Goal: Task Accomplishment & Management: Use online tool/utility

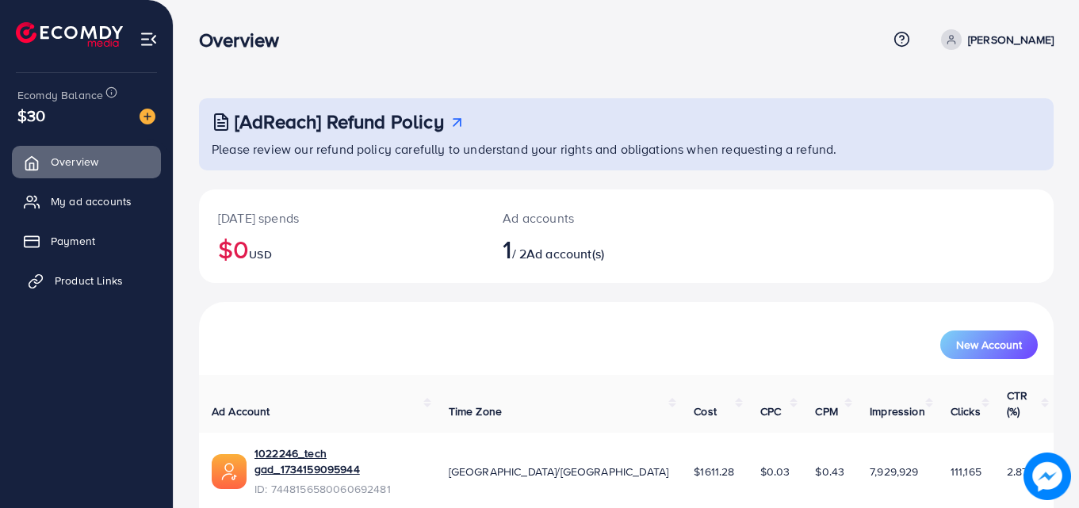
click at [52, 292] on link "Product Links" at bounding box center [86, 281] width 149 height 32
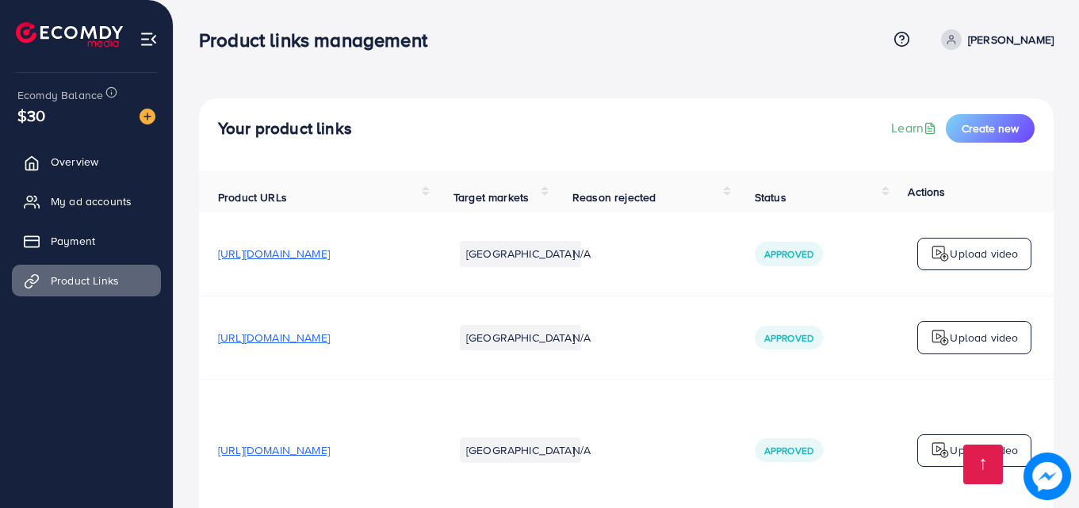
scroll to position [7025, 0]
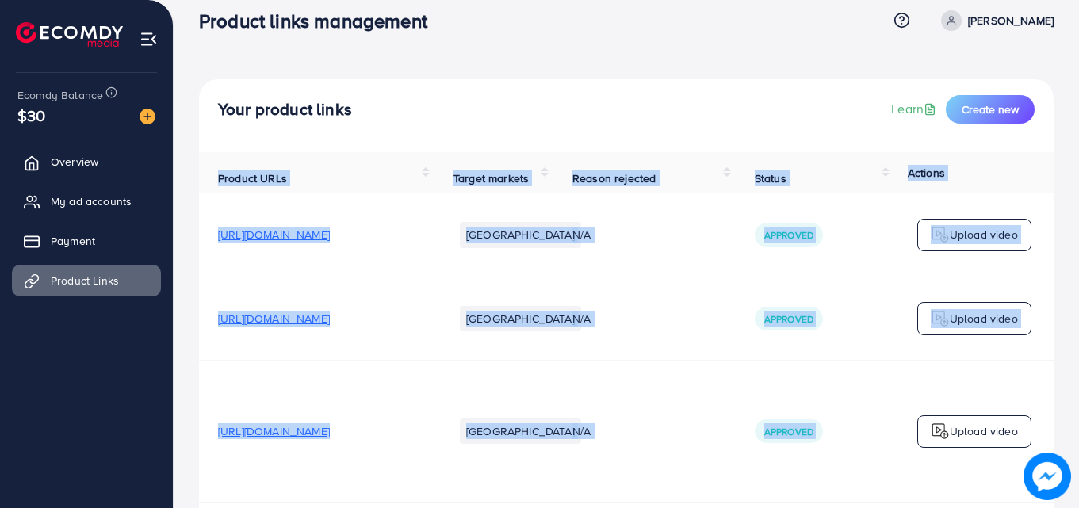
scroll to position [346, 0]
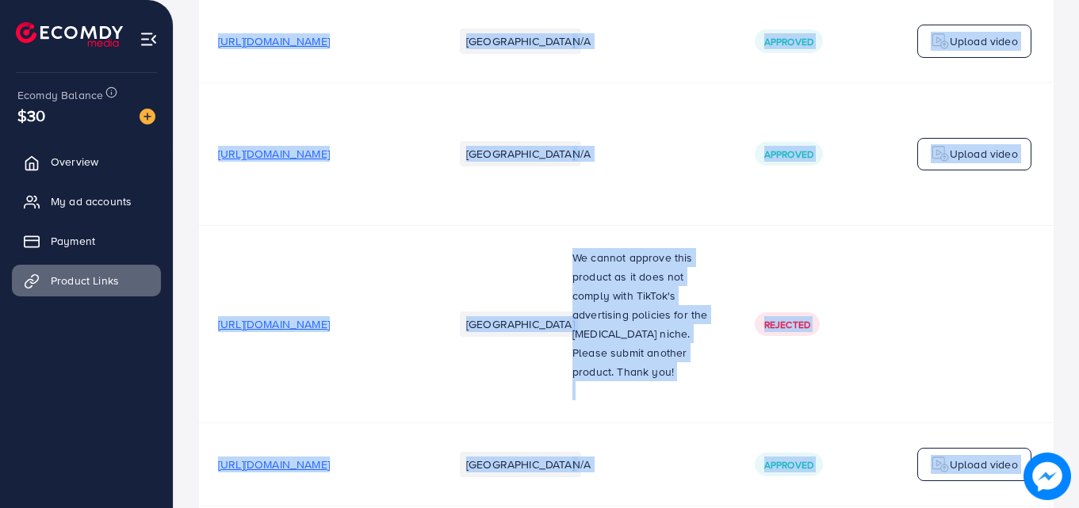
drag, startPoint x: 1077, startPoint y: 18, endPoint x: 1078, endPoint y: 529, distance: 510.5
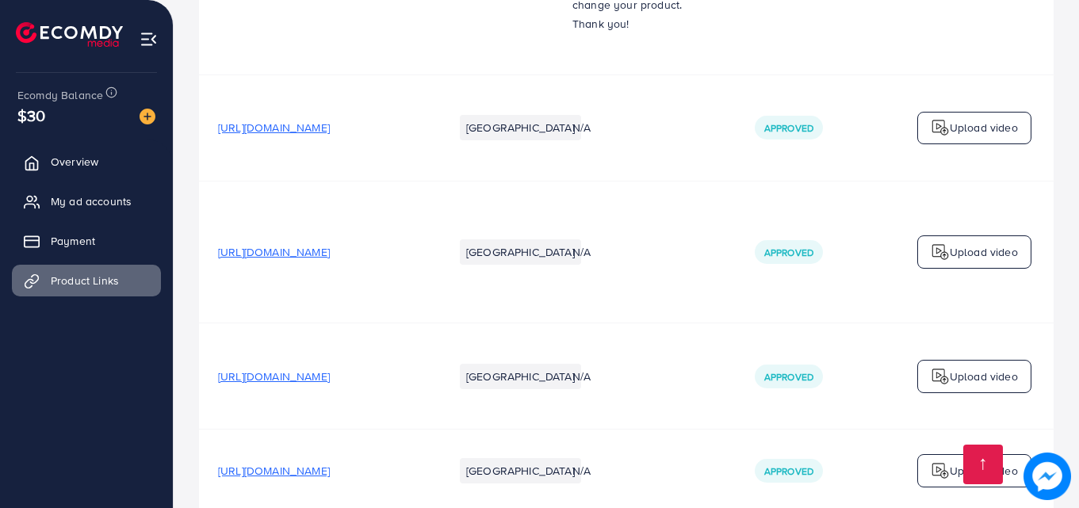
scroll to position [7025, 0]
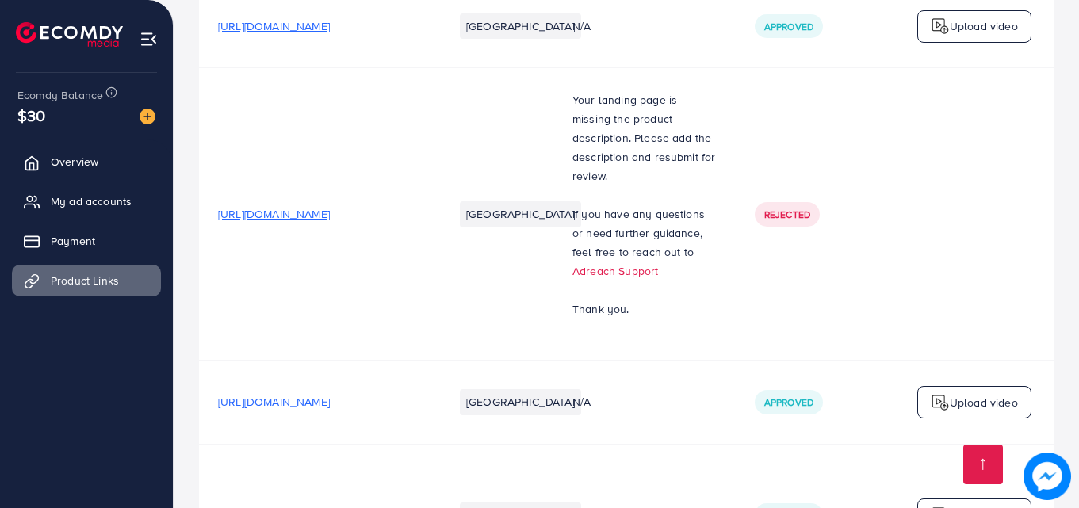
scroll to position [7025, 0]
